Goal: Task Accomplishment & Management: Manage account settings

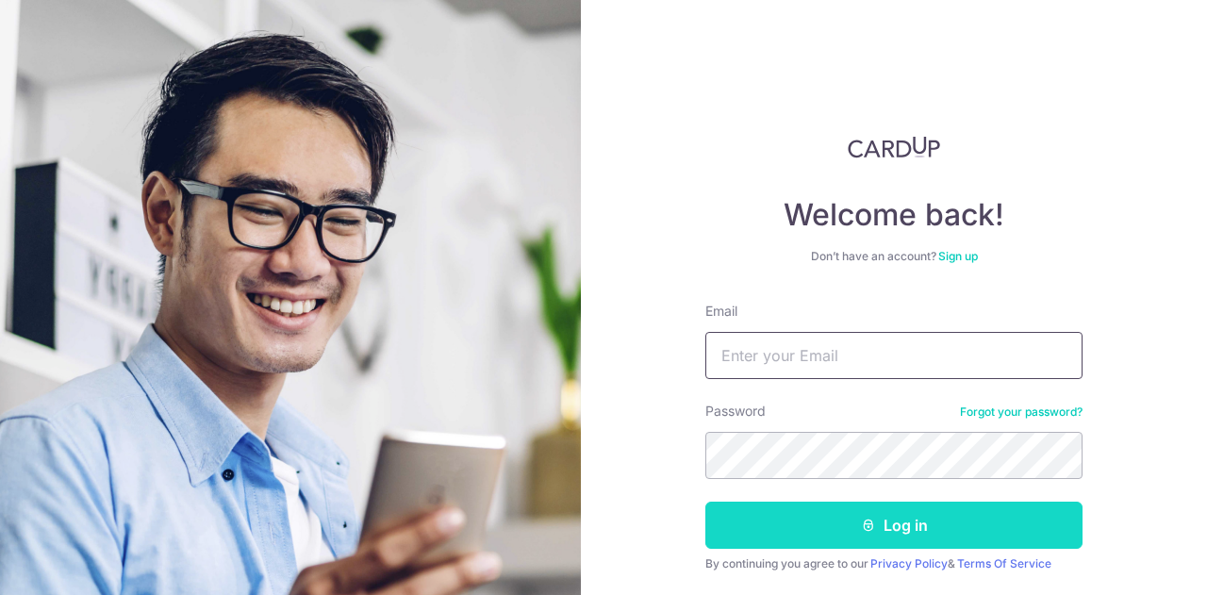
type input "[EMAIL_ADDRESS][DOMAIN_NAME]"
click at [901, 520] on button "Log in" at bounding box center [893, 525] width 377 height 47
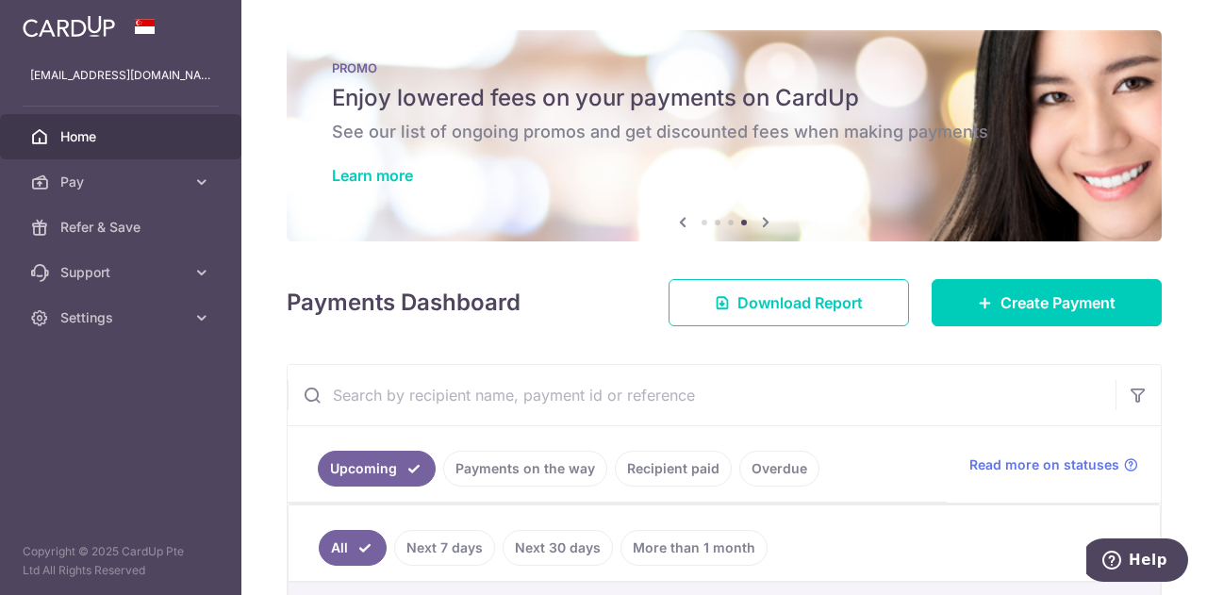
click at [681, 223] on icon at bounding box center [682, 222] width 23 height 24
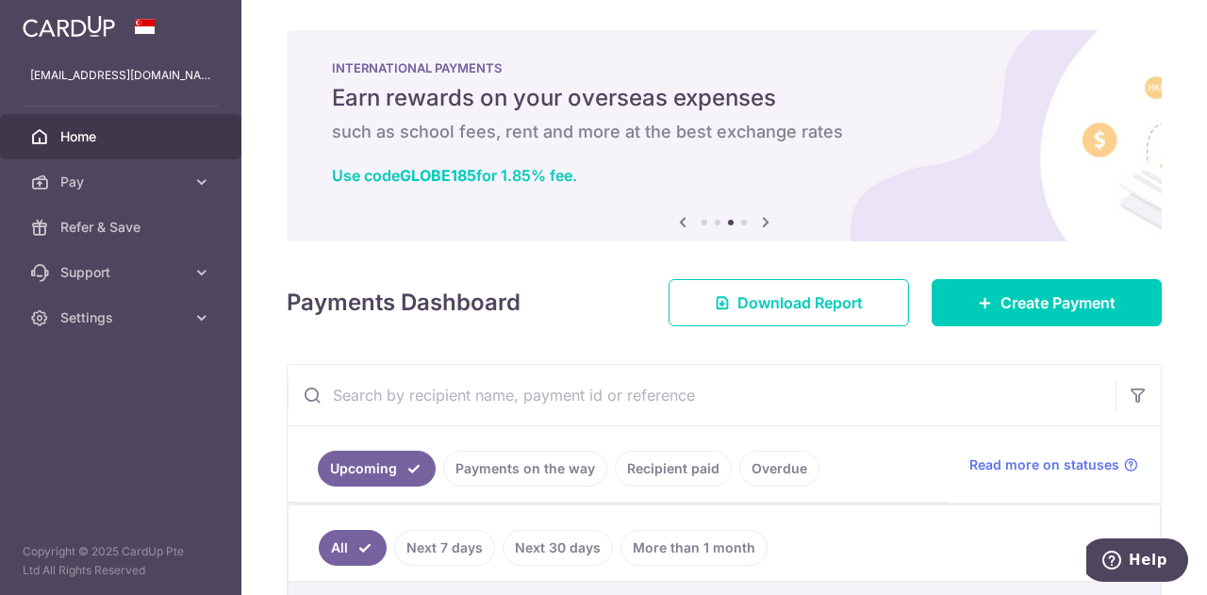
click at [681, 223] on icon at bounding box center [682, 222] width 23 height 24
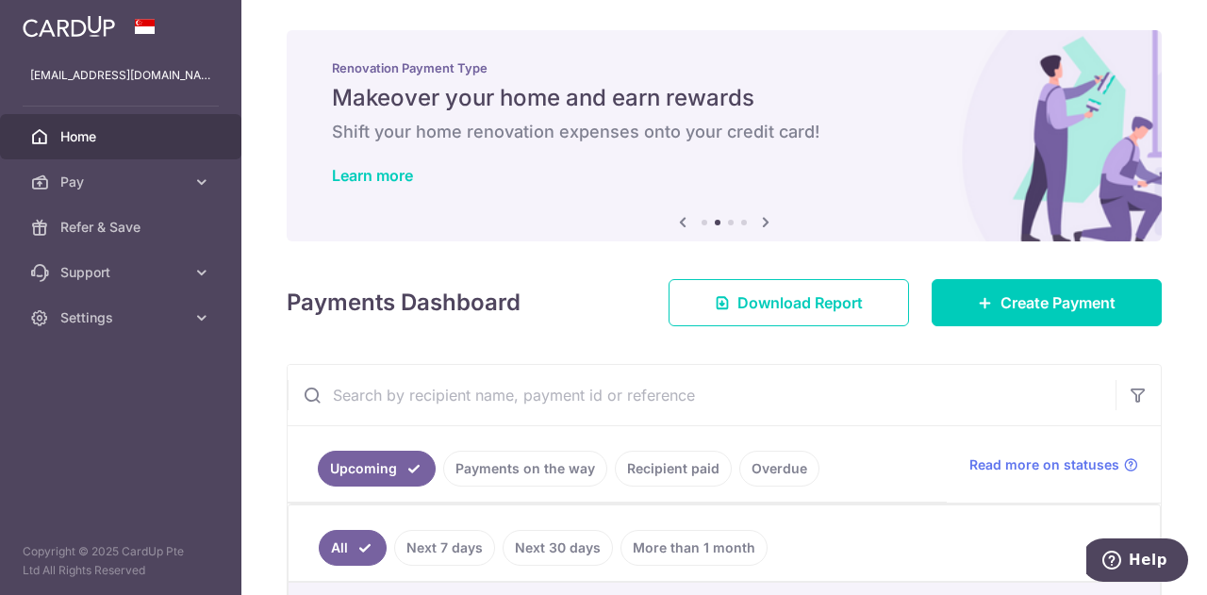
click at [681, 223] on icon at bounding box center [682, 222] width 23 height 24
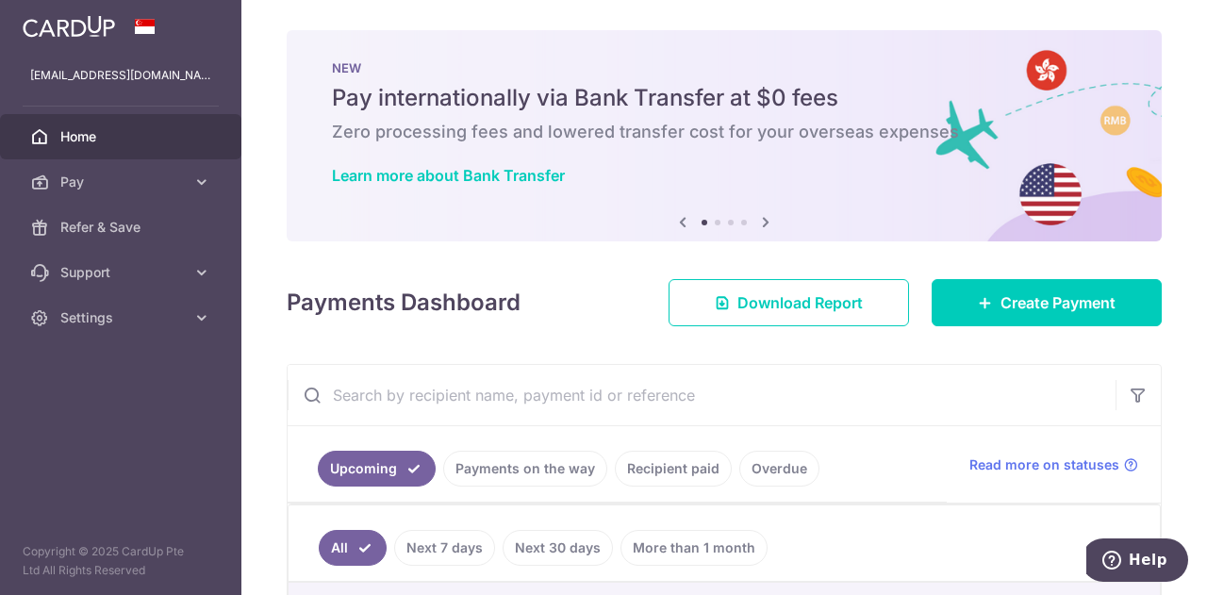
click at [681, 223] on icon at bounding box center [682, 222] width 23 height 24
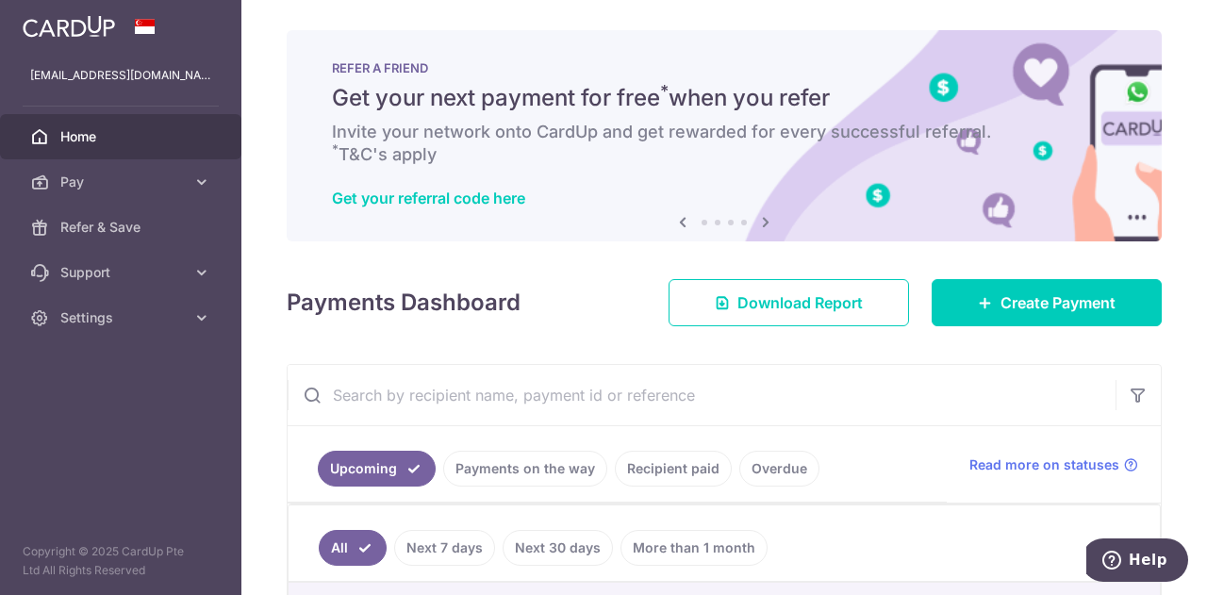
click at [681, 223] on icon at bounding box center [682, 222] width 23 height 24
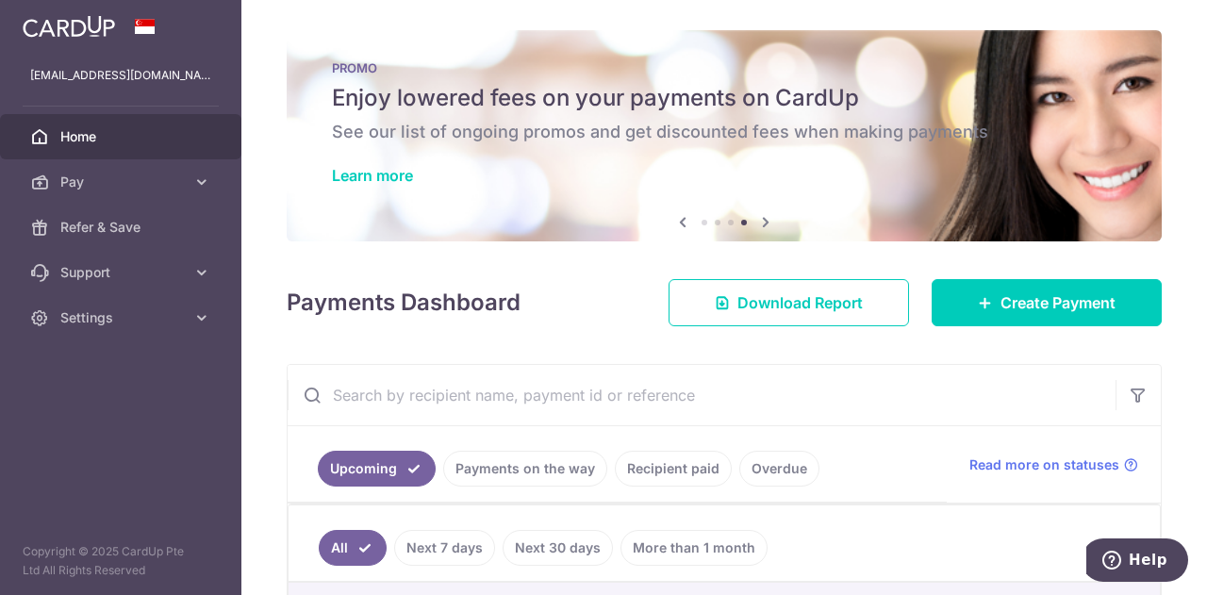
click at [58, 25] on img at bounding box center [69, 26] width 92 height 23
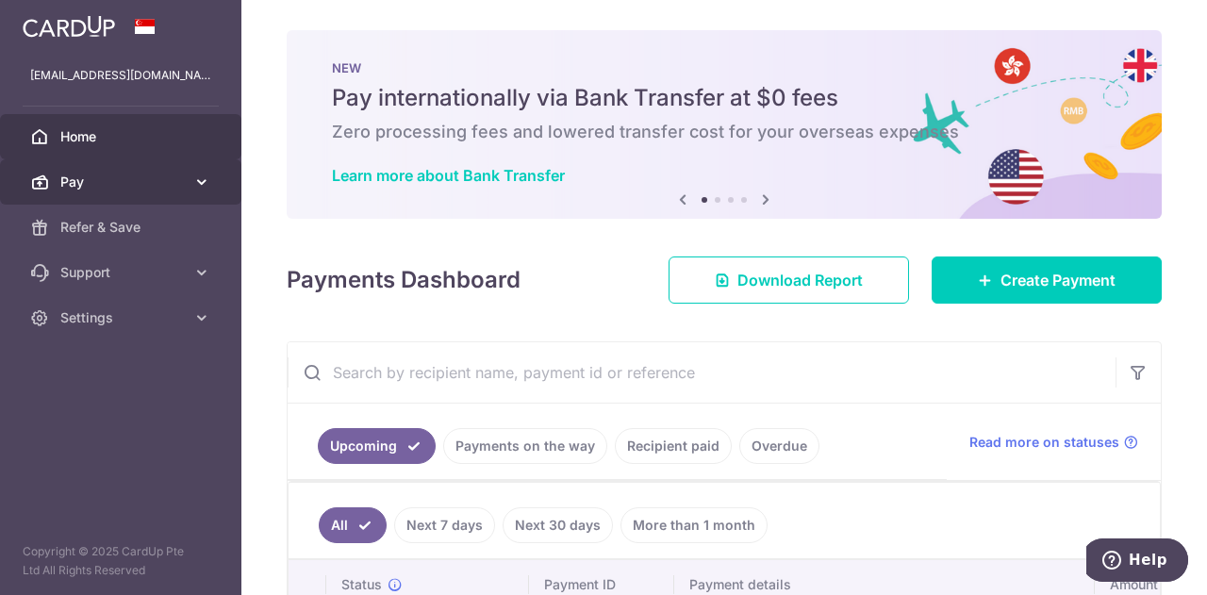
click at [201, 179] on icon at bounding box center [201, 182] width 19 height 19
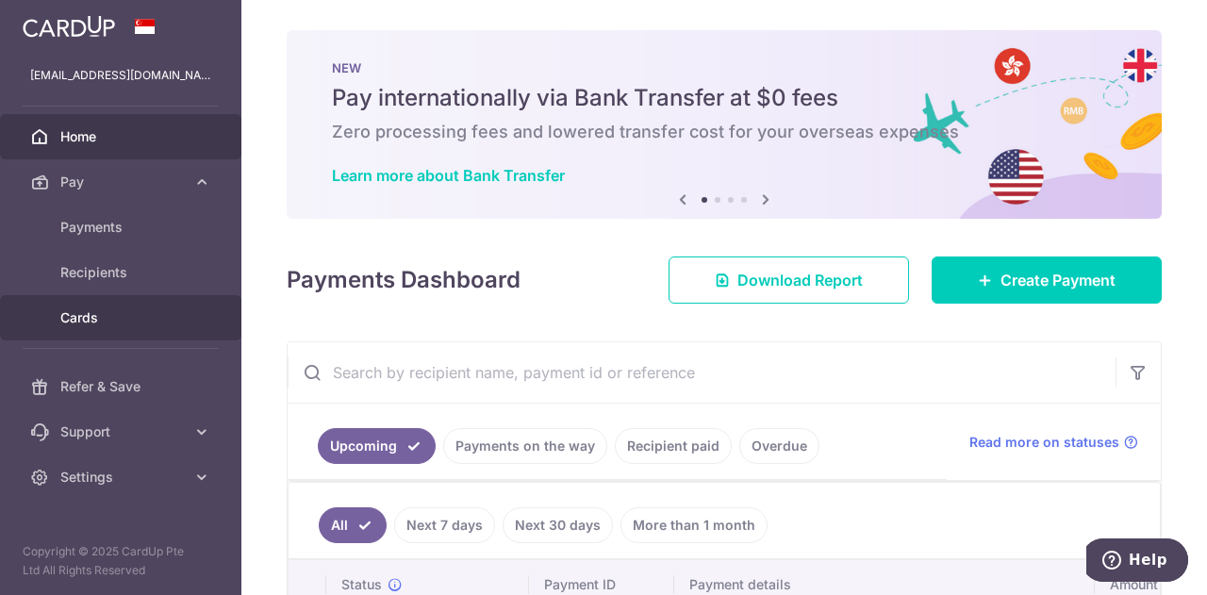
click at [79, 318] on span "Cards" at bounding box center [122, 317] width 124 height 19
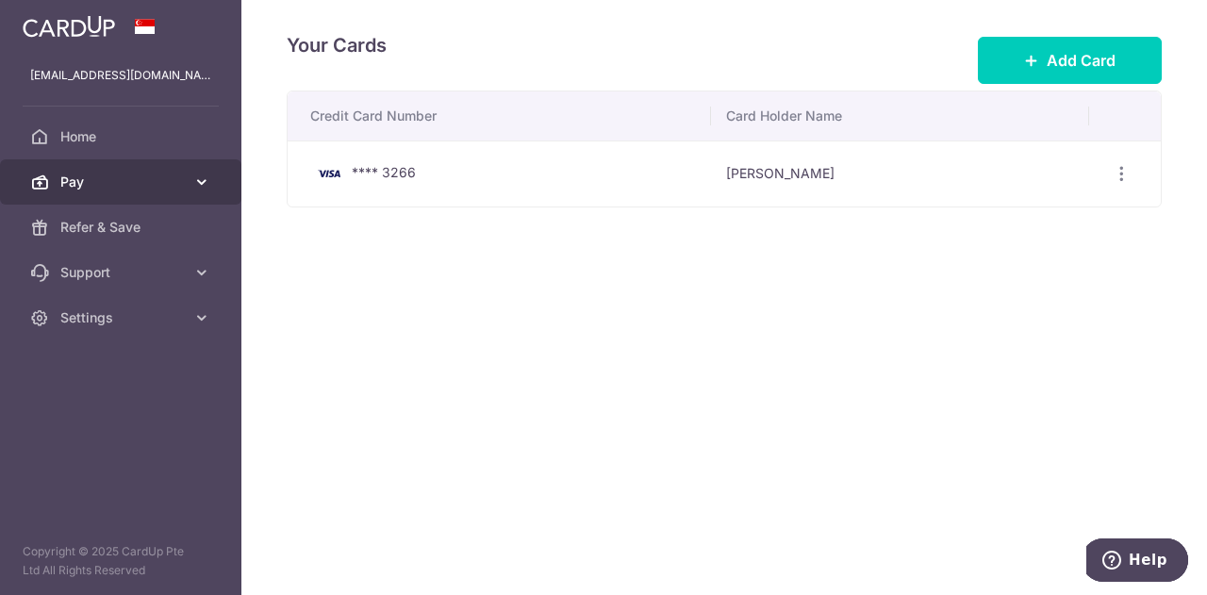
click at [124, 188] on span "Pay" at bounding box center [122, 182] width 124 height 19
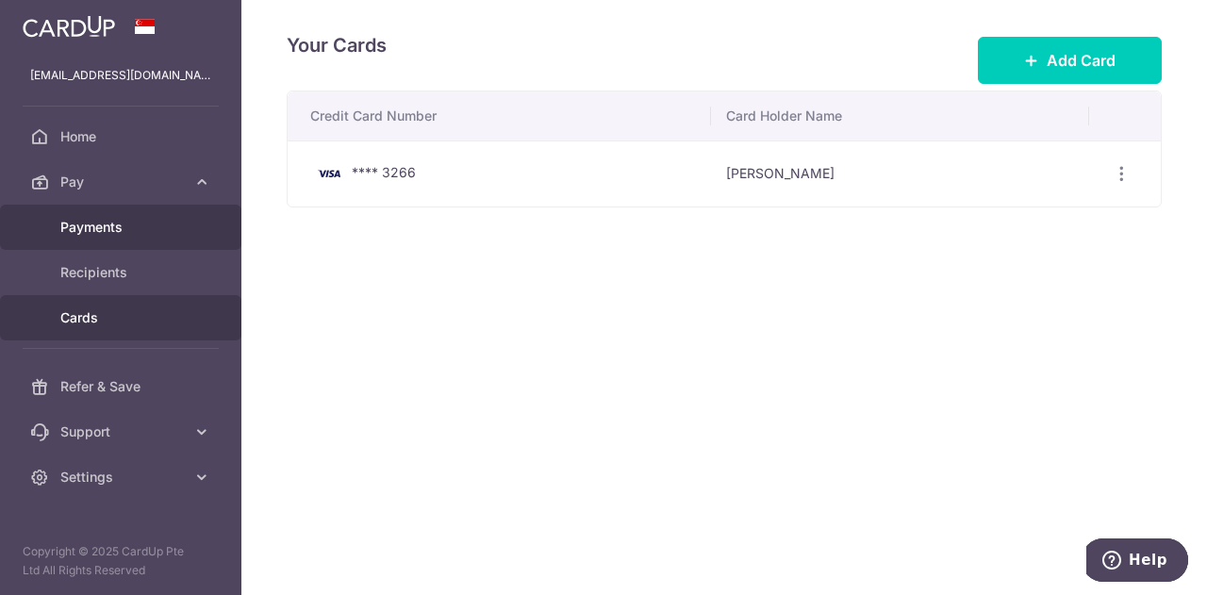
click at [98, 232] on span "Payments" at bounding box center [122, 227] width 124 height 19
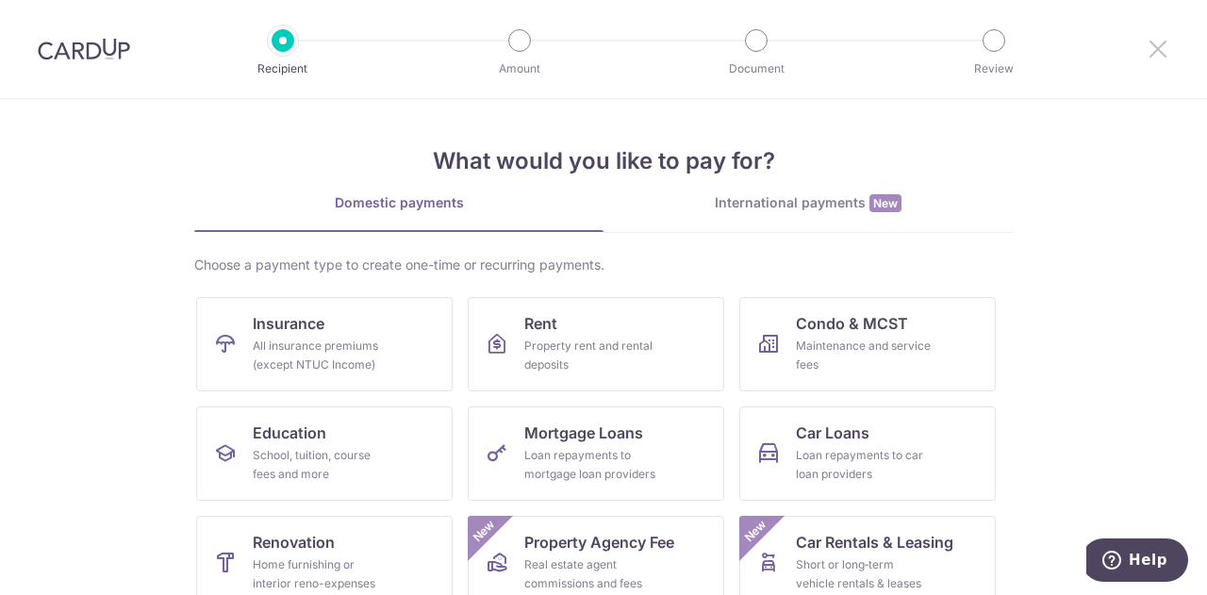
click at [1158, 48] on icon at bounding box center [1158, 49] width 23 height 24
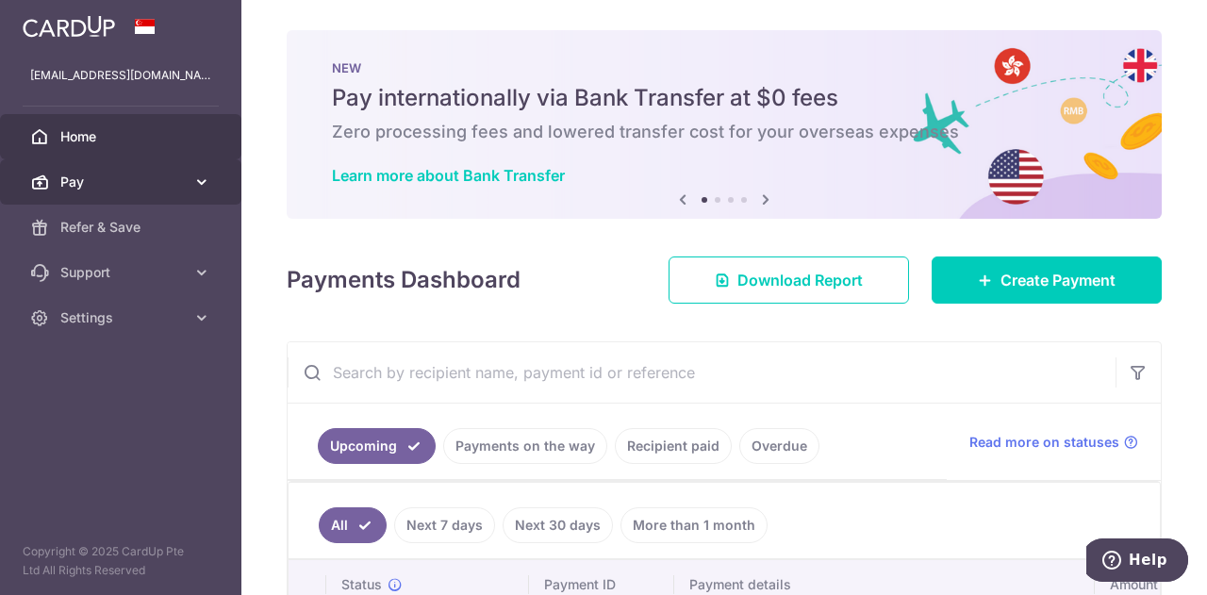
click at [74, 187] on span "Pay" at bounding box center [122, 182] width 124 height 19
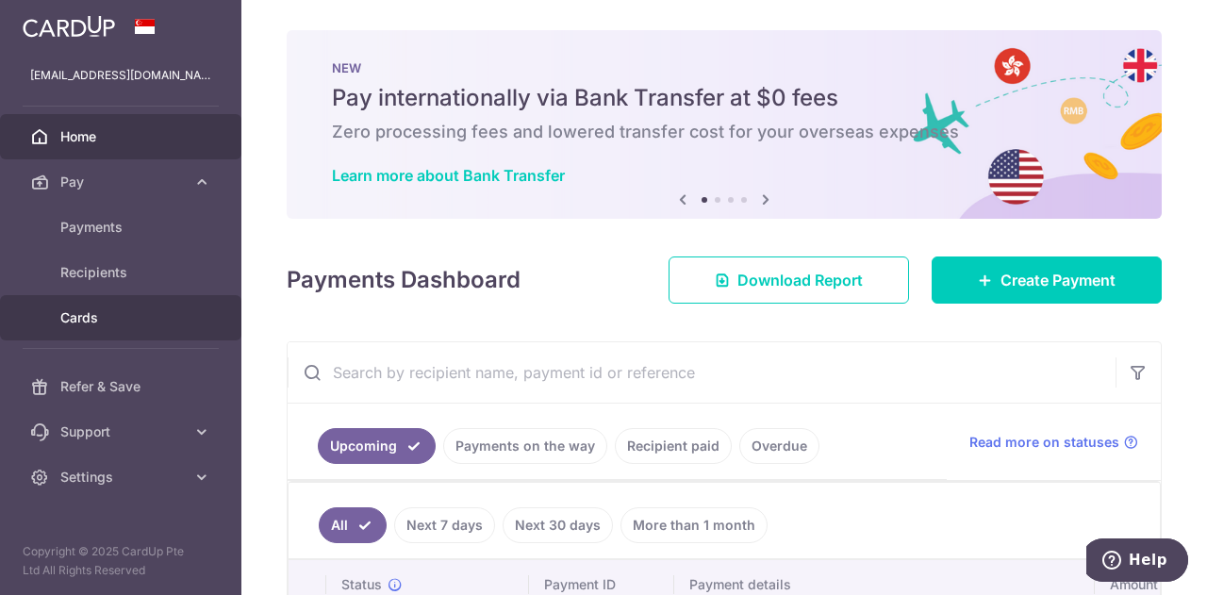
click at [84, 312] on span "Cards" at bounding box center [122, 317] width 124 height 19
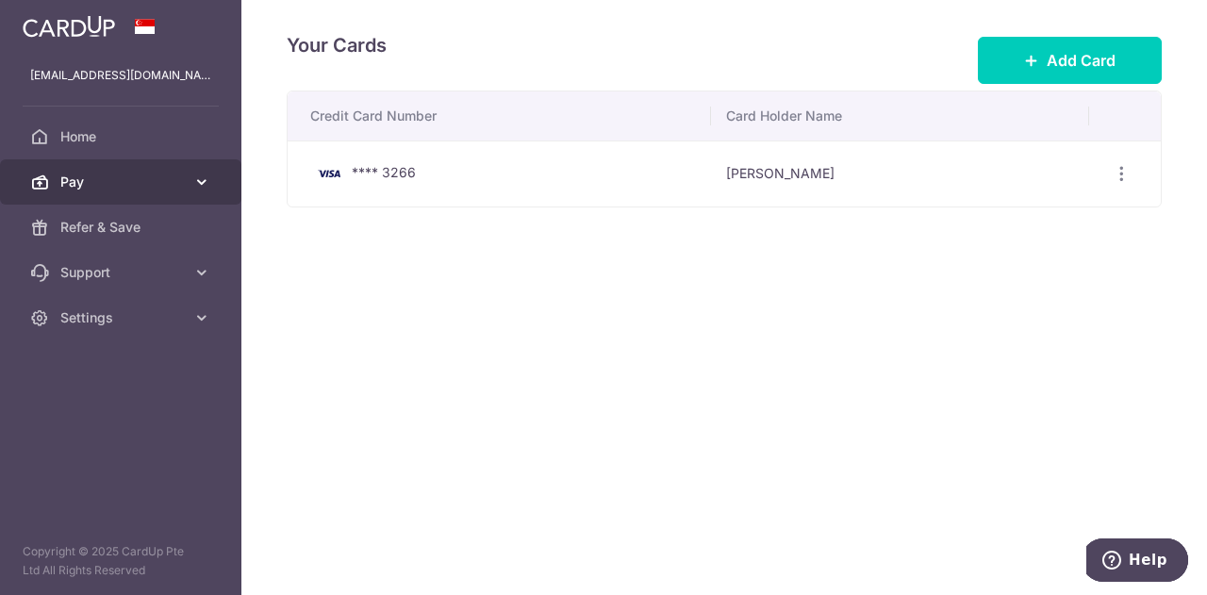
click at [201, 177] on icon at bounding box center [201, 182] width 19 height 19
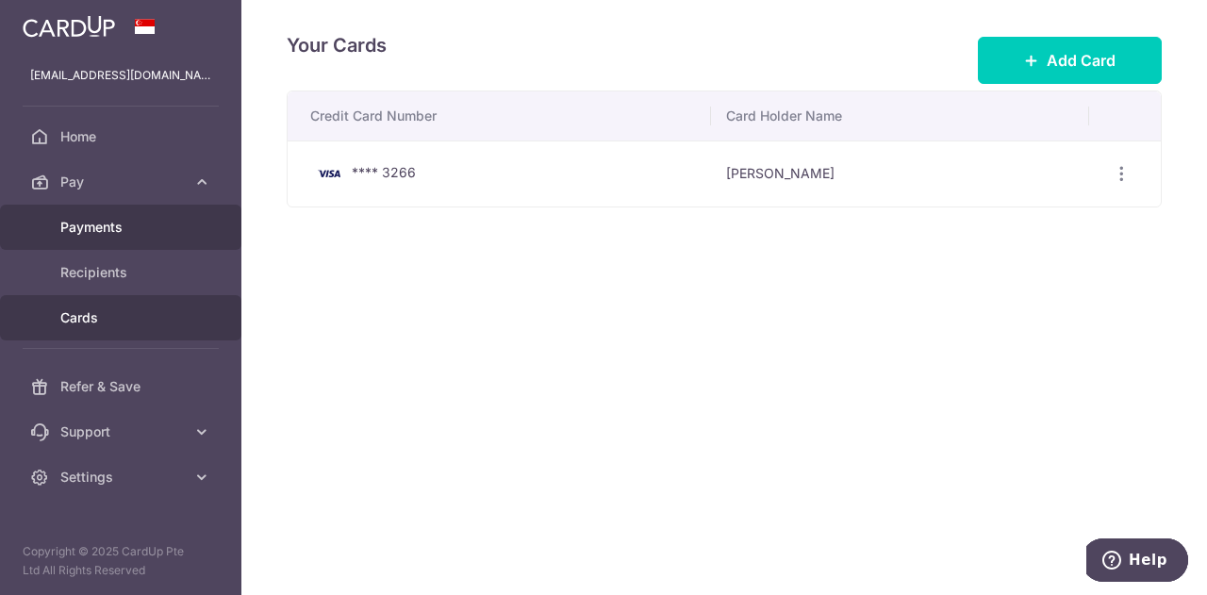
click at [106, 218] on span "Payments" at bounding box center [122, 227] width 124 height 19
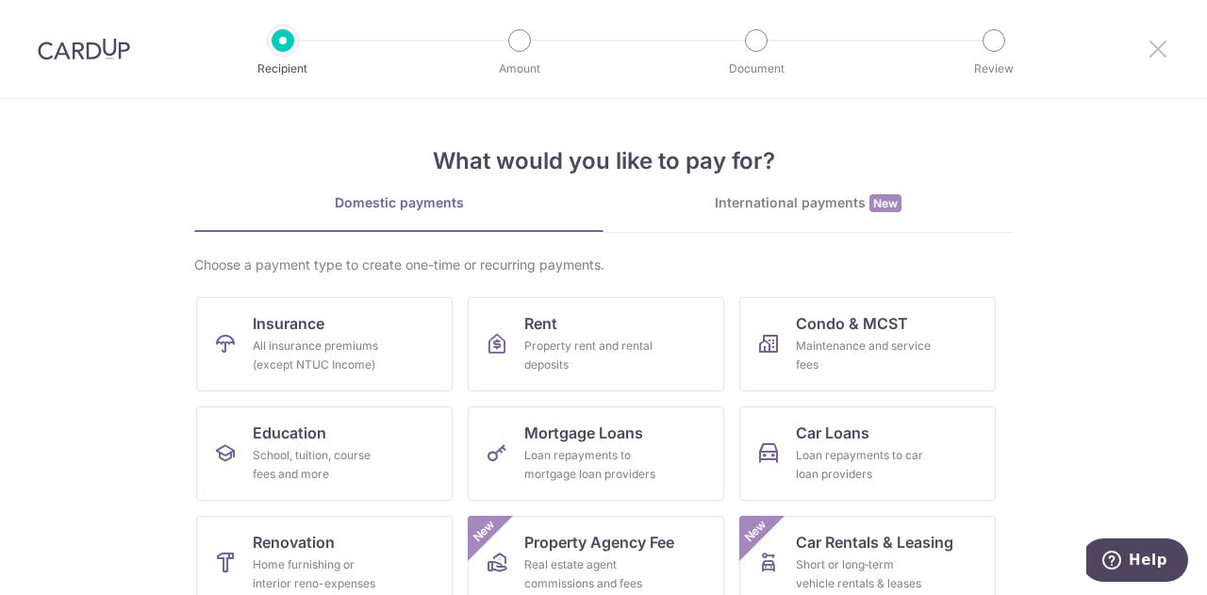
click at [1160, 52] on icon at bounding box center [1158, 49] width 23 height 24
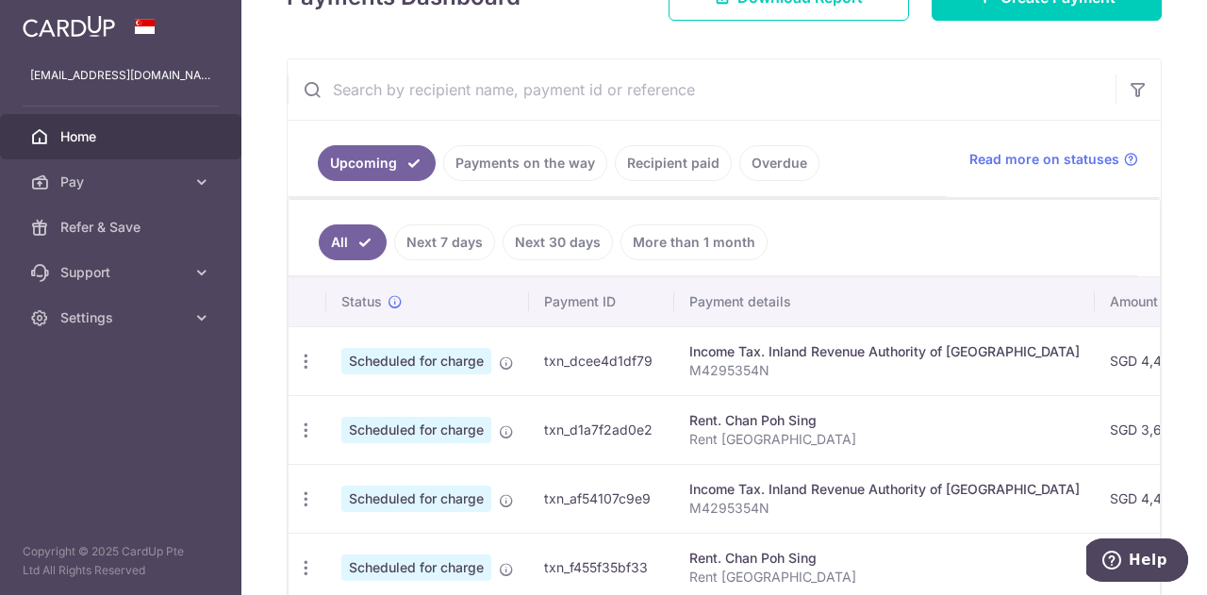
scroll to position [377, 0]
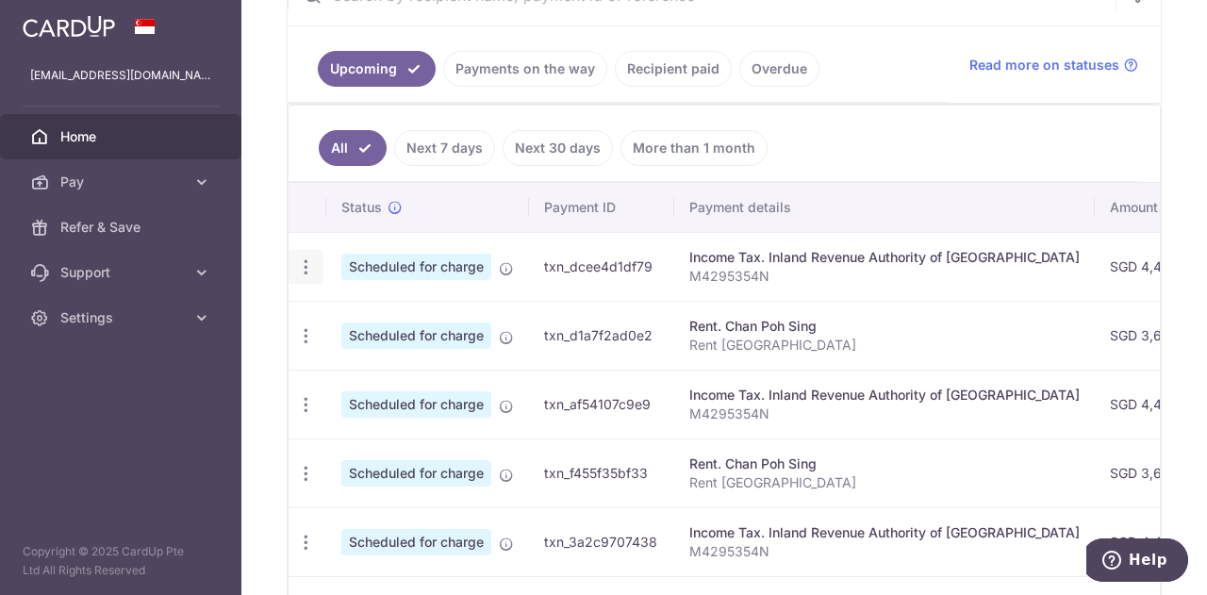
click at [300, 261] on icon "button" at bounding box center [306, 267] width 20 height 20
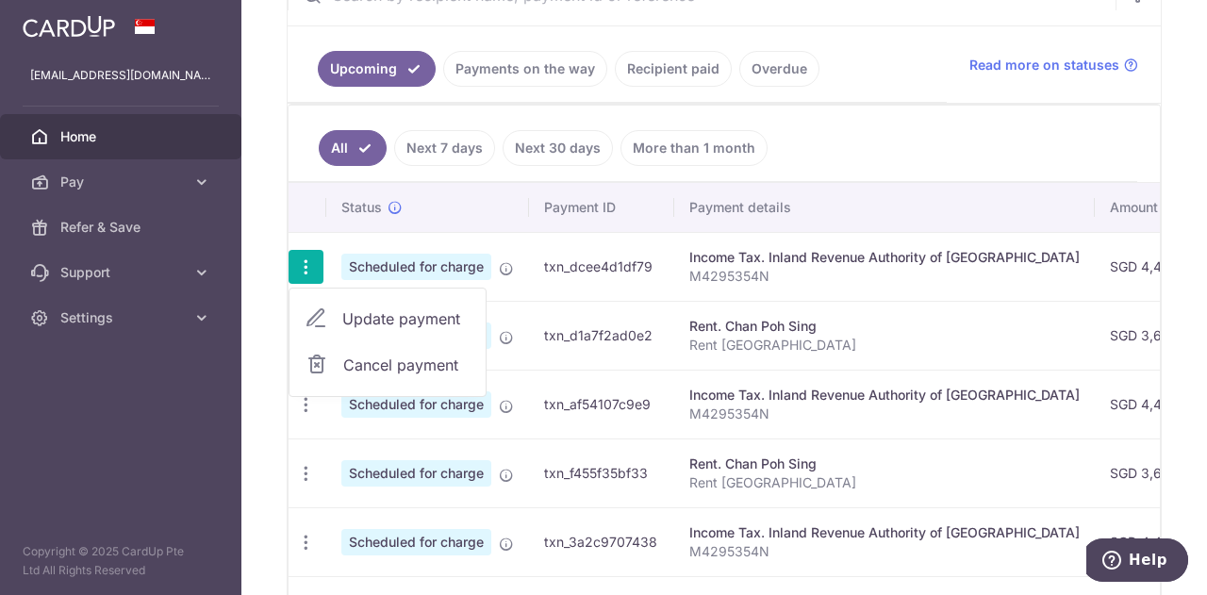
click at [416, 309] on span "Update payment" at bounding box center [406, 318] width 128 height 23
radio input "true"
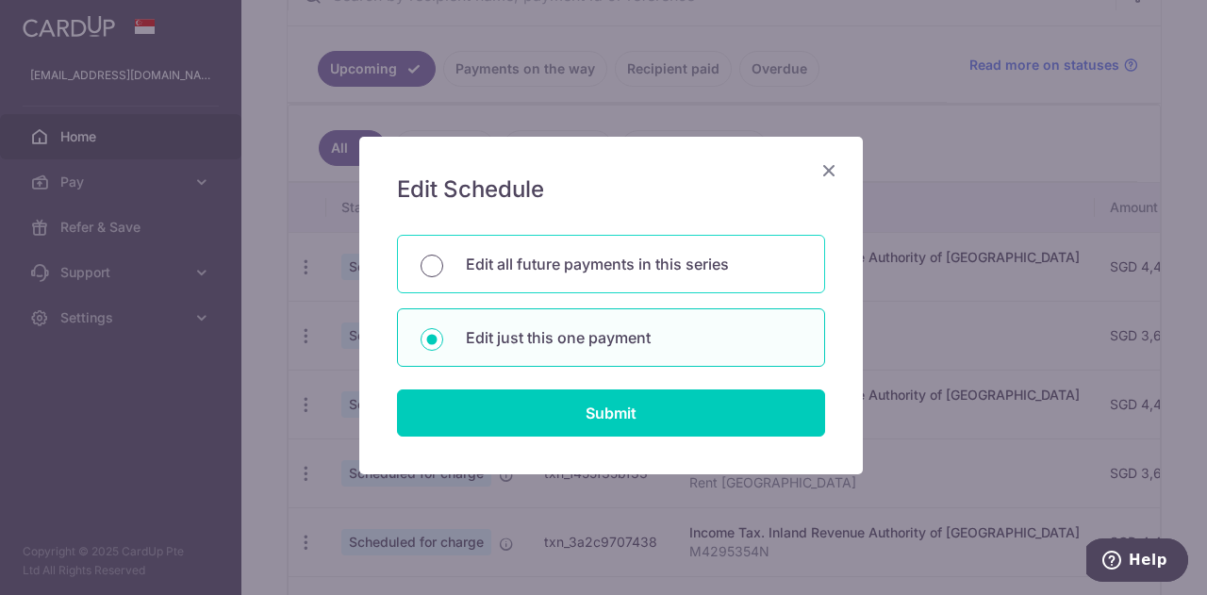
click at [422, 267] on input "Edit all future payments in this series" at bounding box center [432, 266] width 23 height 23
radio input "true"
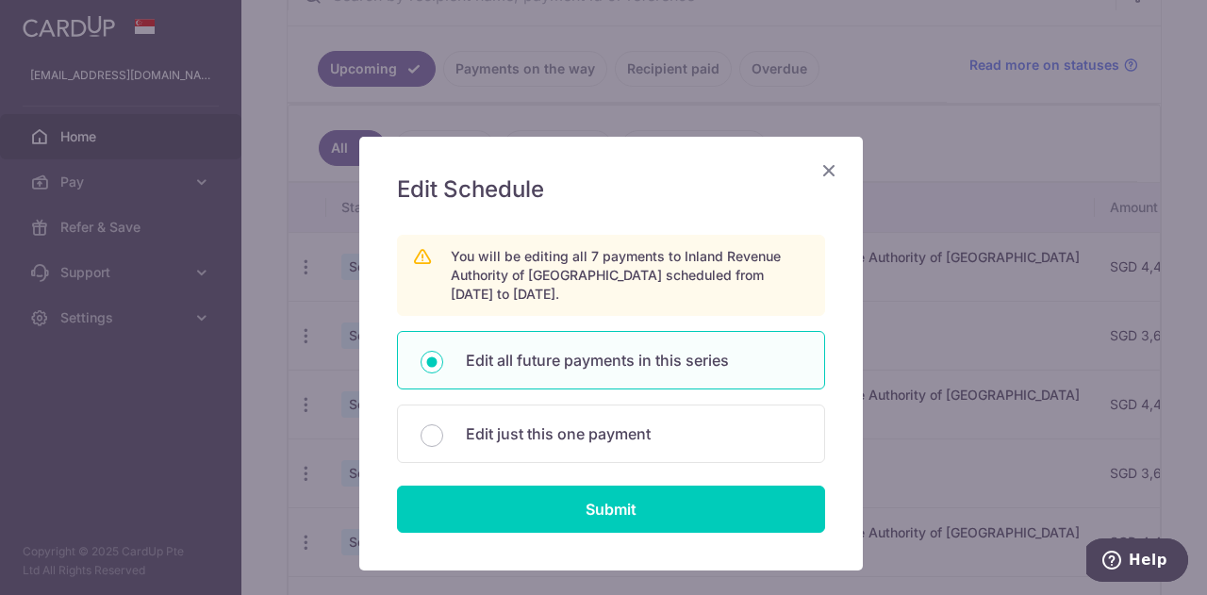
click at [820, 168] on icon "Close" at bounding box center [828, 170] width 23 height 24
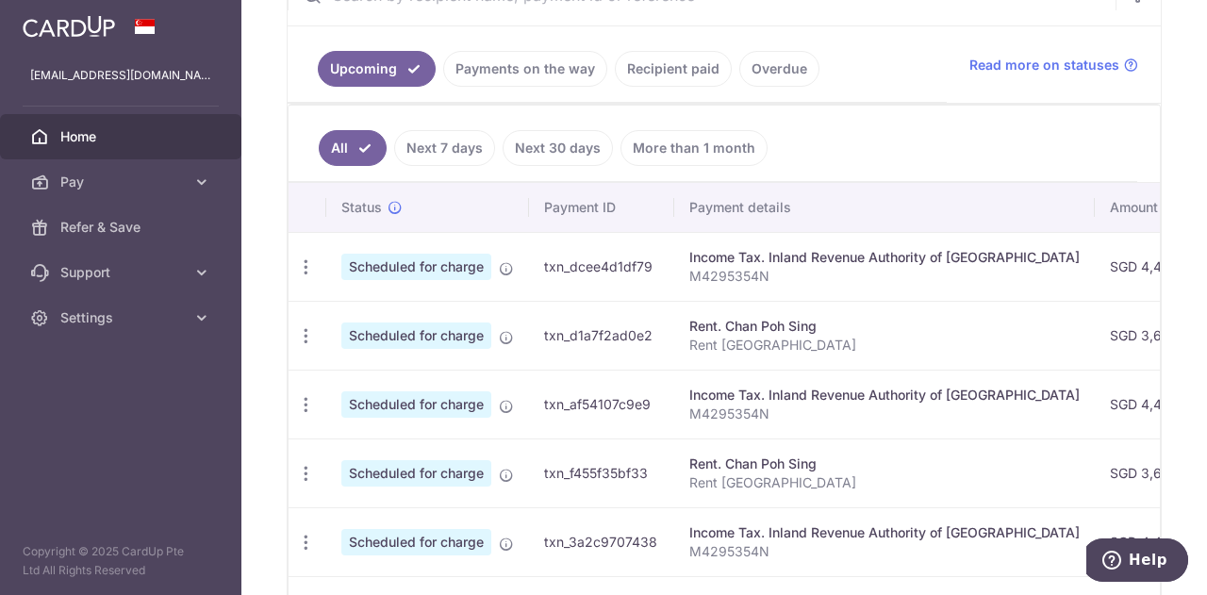
click at [665, 68] on link "Recipient paid" at bounding box center [673, 69] width 117 height 36
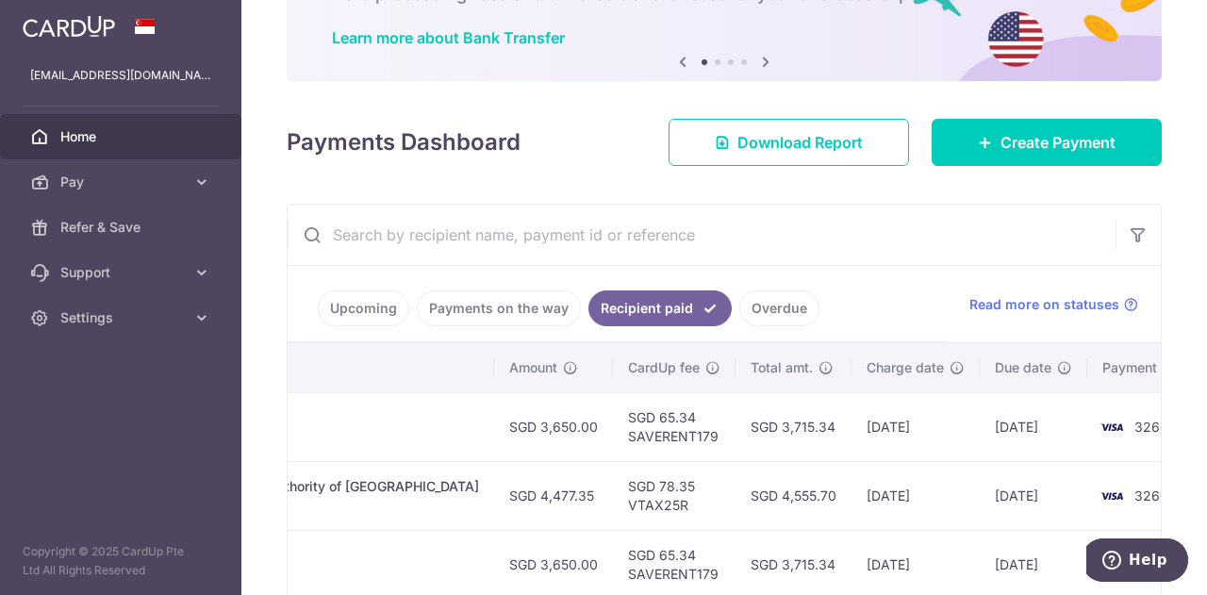
scroll to position [0, 0]
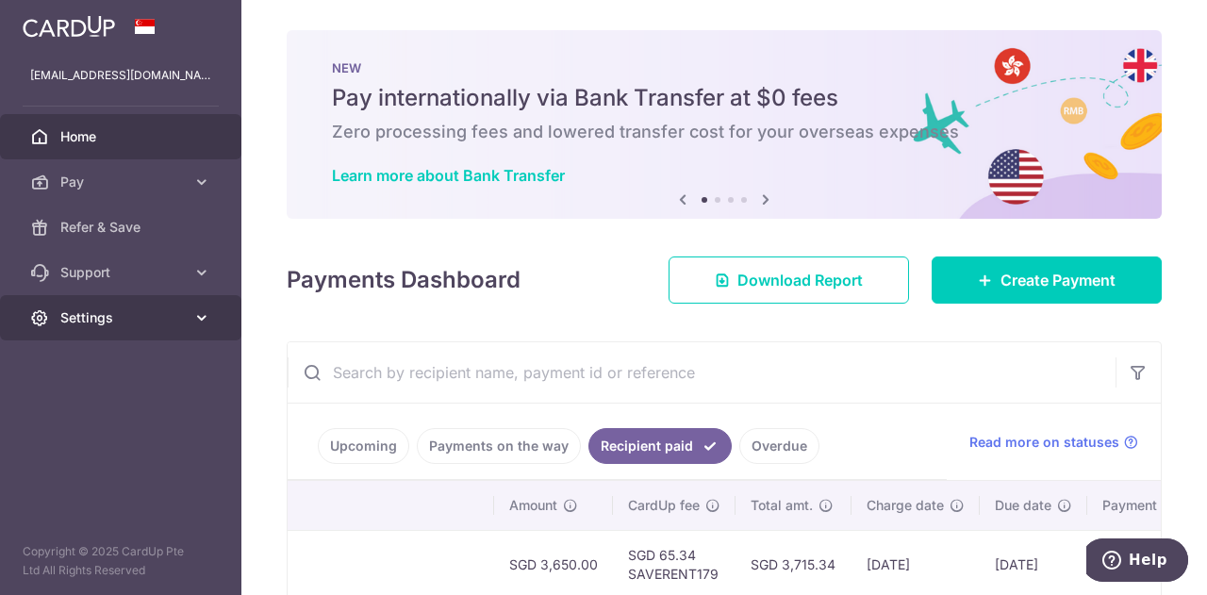
click at [185, 314] on link "Settings" at bounding box center [120, 317] width 241 height 45
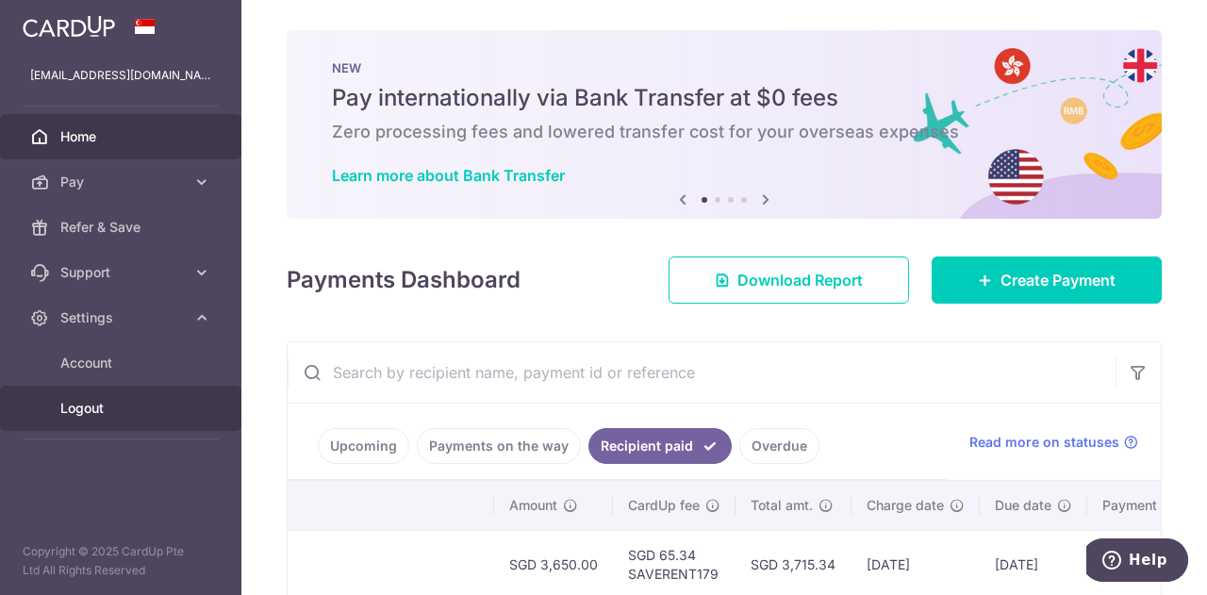
click at [87, 408] on span "Logout" at bounding box center [122, 408] width 124 height 19
